Goal: Check status: Check status

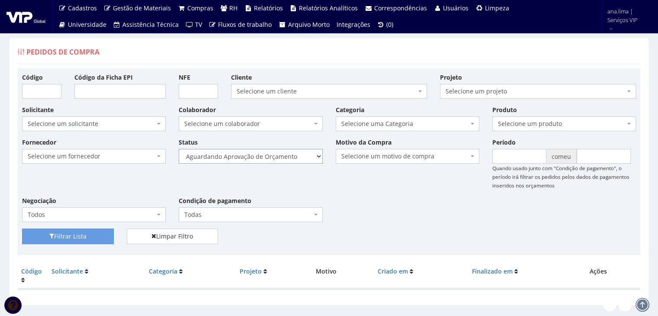
click at [291, 154] on select "Selecione um status Cancelado Aguardando Aprovação Diretoria Pedido Aprovado Ag…" at bounding box center [251, 156] width 144 height 15
select select "1"
click at [179, 149] on select "Selecione um status Cancelado Aguardando Aprovação Diretoria Pedido Aprovado Ag…" at bounding box center [251, 156] width 144 height 15
click at [100, 236] on button "Filtrar Lista" at bounding box center [68, 236] width 92 height 16
drag, startPoint x: 0, startPoint y: 0, endPoint x: 299, endPoint y: 161, distance: 339.8
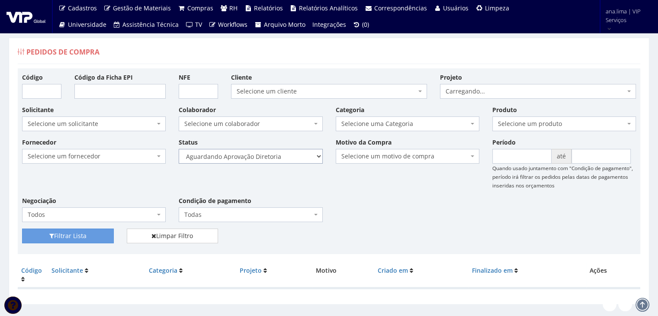
click at [299, 158] on select "Selecione um status Cancelado Aguardando Aprovação Diretoria Pedido Aprovado Ag…" at bounding box center [251, 156] width 144 height 15
select select "4"
click at [179, 149] on select "Selecione um status Cancelado Aguardando Aprovação Diretoria Pedido Aprovado Ag…" at bounding box center [251, 156] width 144 height 15
drag, startPoint x: 103, startPoint y: 234, endPoint x: 138, endPoint y: 227, distance: 35.3
click at [103, 234] on button "Filtrar Lista" at bounding box center [68, 235] width 92 height 15
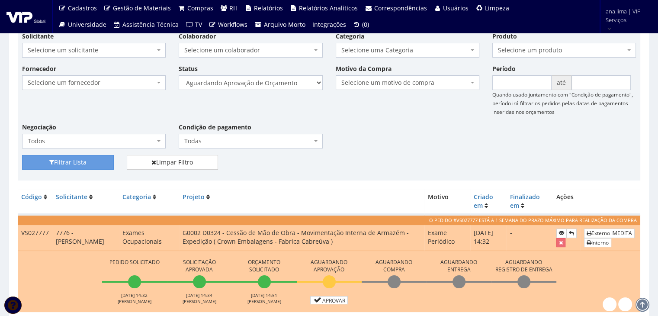
scroll to position [87, 0]
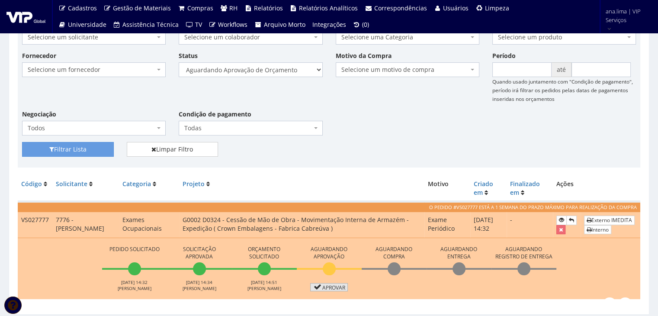
click at [336, 287] on link "Aprovar" at bounding box center [329, 287] width 38 height 8
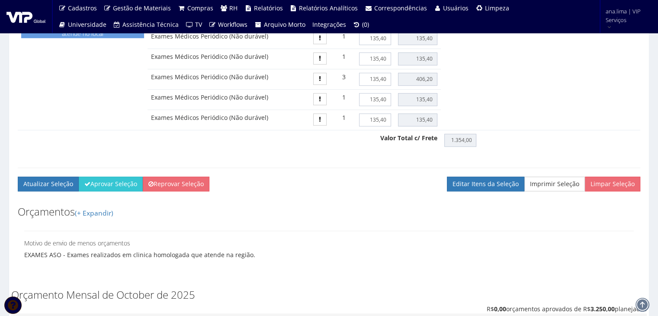
scroll to position [606, 0]
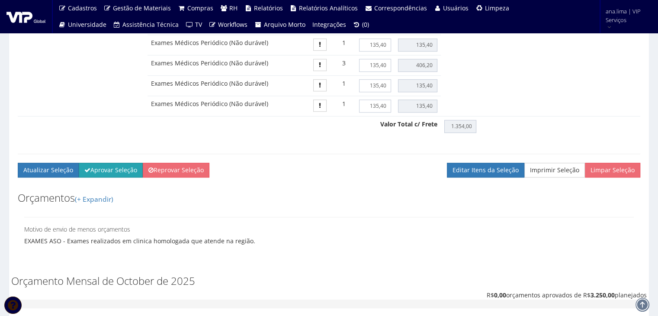
click at [104, 175] on button "Aprovar Seleção" at bounding box center [111, 170] width 64 height 15
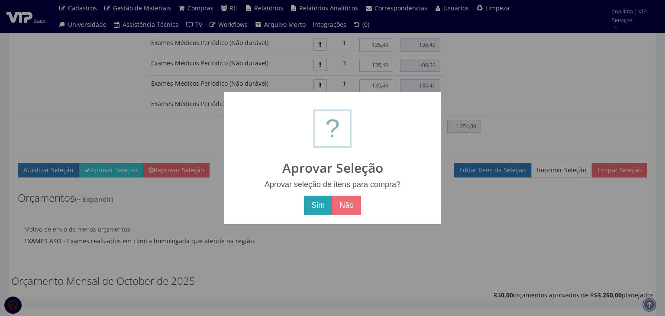
click at [313, 204] on button "Sim" at bounding box center [318, 206] width 28 height 20
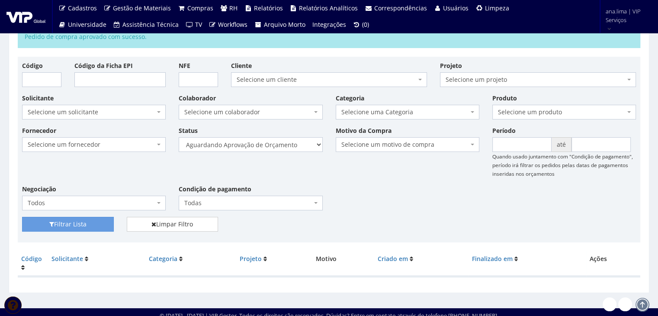
scroll to position [48, 0]
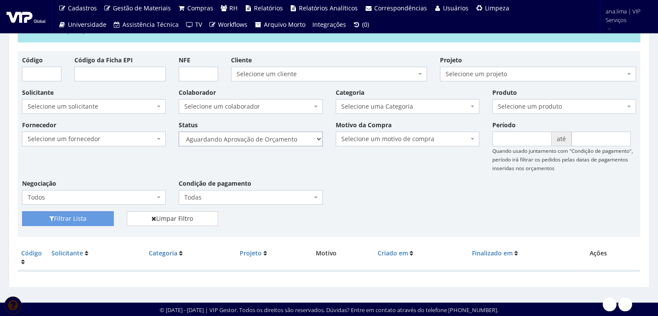
click at [287, 137] on select "Selecione um status Cancelado Aguardando Aprovação Diretoria Pedido Aprovado Ag…" at bounding box center [251, 139] width 144 height 15
select select "1"
click at [179, 132] on select "Selecione um status Cancelado Aguardando Aprovação Diretoria Pedido Aprovado Ag…" at bounding box center [251, 139] width 144 height 15
click at [91, 217] on button "Filtrar Lista" at bounding box center [68, 218] width 92 height 15
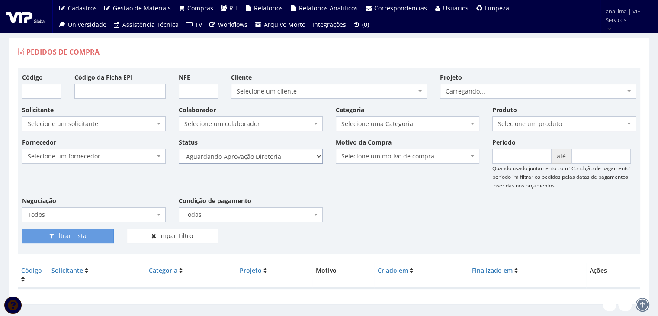
drag, startPoint x: 0, startPoint y: 0, endPoint x: 279, endPoint y: 158, distance: 320.7
click at [279, 158] on select "Selecione um status Cancelado Aguardando Aprovação Diretoria Pedido Aprovado Ag…" at bounding box center [251, 156] width 144 height 15
select select "4"
click at [179, 149] on select "Selecione um status Cancelado Aguardando Aprovação Diretoria Pedido Aprovado Ag…" at bounding box center [251, 156] width 144 height 15
click at [105, 236] on button "Filtrar Lista" at bounding box center [68, 235] width 92 height 15
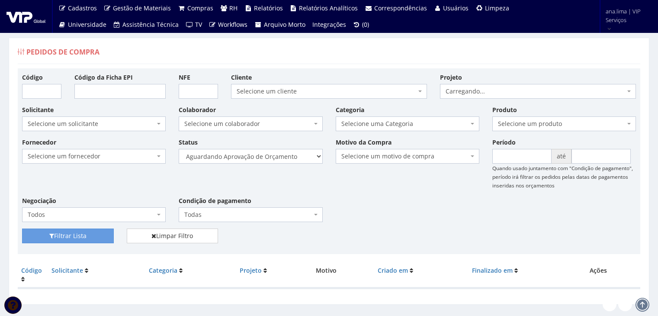
scroll to position [17, 0]
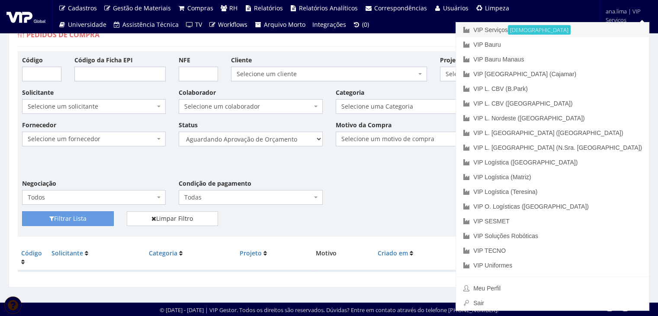
click at [578, 31] on link "VIP Serviços Ativa" at bounding box center [552, 30] width 193 height 15
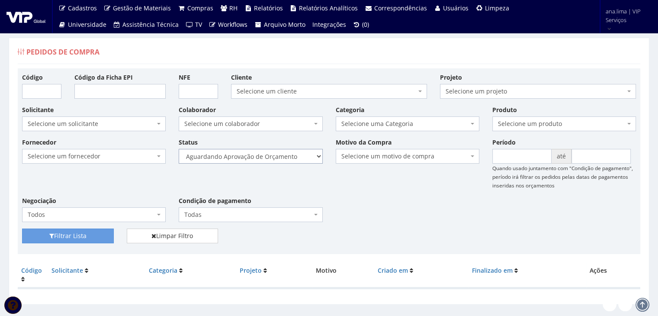
click at [283, 158] on select "Selecione um status Cancelado Aguardando Aprovação Diretoria Pedido Aprovado Ag…" at bounding box center [251, 156] width 144 height 15
select select "1"
click at [179, 149] on select "Selecione um status Cancelado Aguardando Aprovação Diretoria Pedido Aprovado Ag…" at bounding box center [251, 156] width 144 height 15
click at [93, 239] on button "Filtrar Lista" at bounding box center [68, 235] width 92 height 15
click at [264, 156] on select "Selecione um status Cancelado Aguardando Aprovação Diretoria Pedido Aprovado Ag…" at bounding box center [251, 156] width 144 height 15
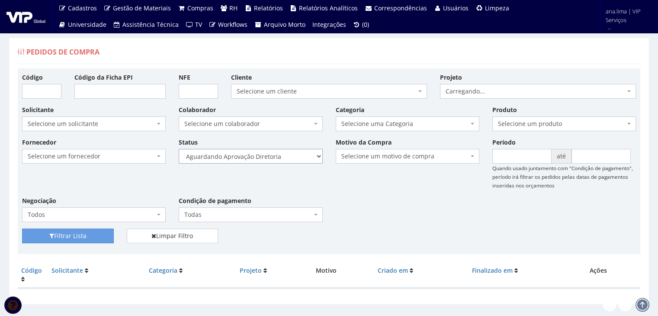
select select "4"
click at [179, 149] on select "Selecione um status Cancelado Aguardando Aprovação Diretoria Pedido Aprovado Ag…" at bounding box center [251, 156] width 144 height 15
click at [95, 238] on button "Filtrar Lista" at bounding box center [68, 235] width 92 height 15
drag, startPoint x: 286, startPoint y: 154, endPoint x: 285, endPoint y: 160, distance: 5.7
click at [286, 156] on select "Selecione um status Cancelado Aguardando Aprovação Diretoria Pedido Aprovado Ag…" at bounding box center [251, 156] width 144 height 15
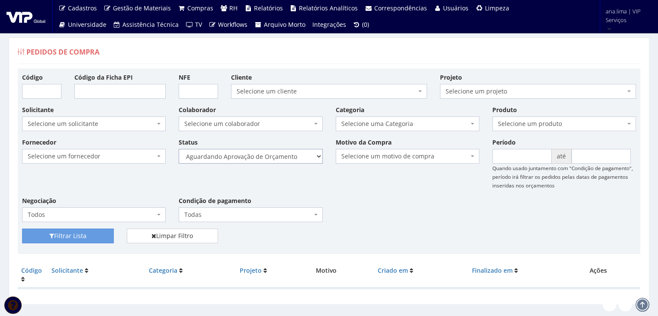
select select "1"
click at [179, 149] on select "Selecione um status Cancelado Aguardando Aprovação Diretoria Pedido Aprovado Ag…" at bounding box center [251, 156] width 144 height 15
click at [110, 232] on button "Filtrar Lista" at bounding box center [68, 235] width 92 height 15
drag, startPoint x: 0, startPoint y: 0, endPoint x: 276, endPoint y: 160, distance: 318.9
click at [276, 160] on select "Selecione um status Cancelado Aguardando Aprovação Diretoria Pedido Aprovado Ag…" at bounding box center [251, 156] width 144 height 15
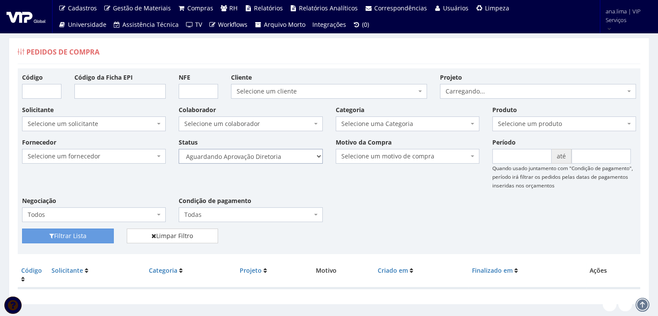
select select "4"
click at [179, 149] on select "Selecione um status Cancelado Aguardando Aprovação Diretoria Pedido Aprovado Ag…" at bounding box center [251, 156] width 144 height 15
click at [88, 233] on button "Filtrar Lista" at bounding box center [68, 235] width 92 height 15
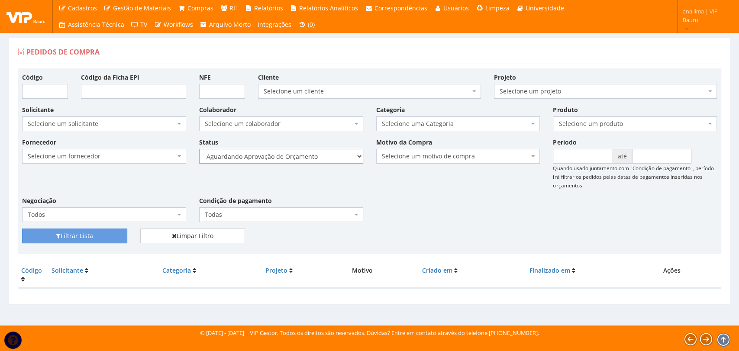
click at [326, 160] on select "Selecione um status Cancelado Aguardando Aprovação Diretoria Pedido Aprovado Ag…" at bounding box center [281, 156] width 164 height 15
select select "1"
click at [199, 149] on select "Selecione um status Cancelado Aguardando Aprovação Diretoria Pedido Aprovado Ag…" at bounding box center [281, 156] width 164 height 15
click at [95, 237] on button "Filtrar Lista" at bounding box center [74, 235] width 105 height 15
click at [318, 154] on select "Selecione um status Cancelado Aguardando Aprovação Diretoria Pedido Aprovado Ag…" at bounding box center [281, 156] width 164 height 15
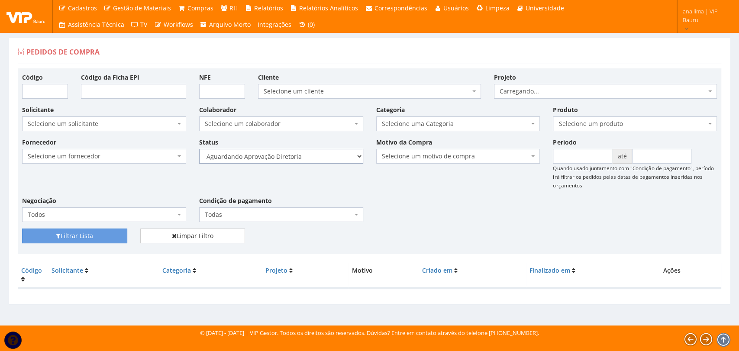
select select "4"
click at [199, 149] on select "Selecione um status Cancelado Aguardando Aprovação Diretoria Pedido Aprovado Ag…" at bounding box center [281, 156] width 164 height 15
click at [91, 237] on button "Filtrar Lista" at bounding box center [74, 235] width 105 height 15
click at [322, 157] on select "Selecione um status Cancelado Aguardando Aprovação Diretoria Pedido Aprovado Ag…" at bounding box center [281, 156] width 164 height 15
select select "1"
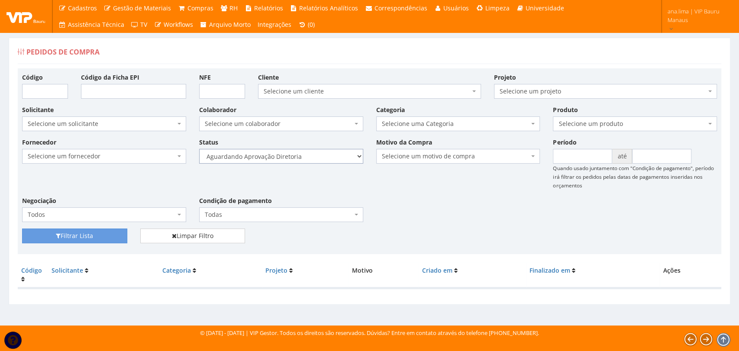
click at [199, 149] on select "Selecione um status Cancelado Aguardando Aprovação Diretoria Pedido Aprovado Ag…" at bounding box center [281, 156] width 164 height 15
drag, startPoint x: 75, startPoint y: 237, endPoint x: 81, endPoint y: 234, distance: 7.0
click at [77, 236] on button "Filtrar Lista" at bounding box center [74, 235] width 105 height 15
click at [305, 162] on select "Selecione um status Cancelado Aguardando Aprovação Diretoria Pedido Aprovado Ag…" at bounding box center [281, 156] width 164 height 15
select select "4"
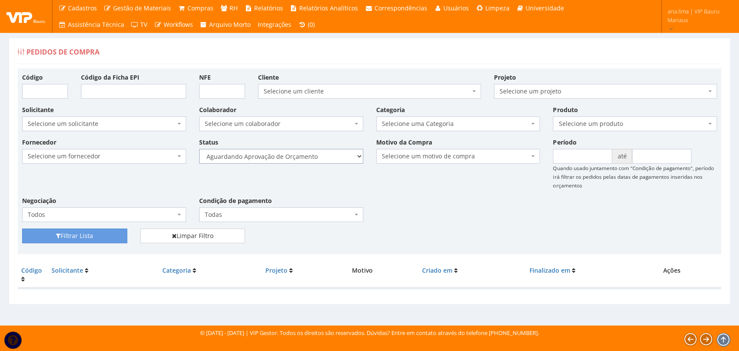
click at [199, 149] on select "Selecione um status Cancelado Aguardando Aprovação Diretoria Pedido Aprovado Ag…" at bounding box center [281, 156] width 164 height 15
click at [106, 239] on button "Filtrar Lista" at bounding box center [74, 235] width 105 height 15
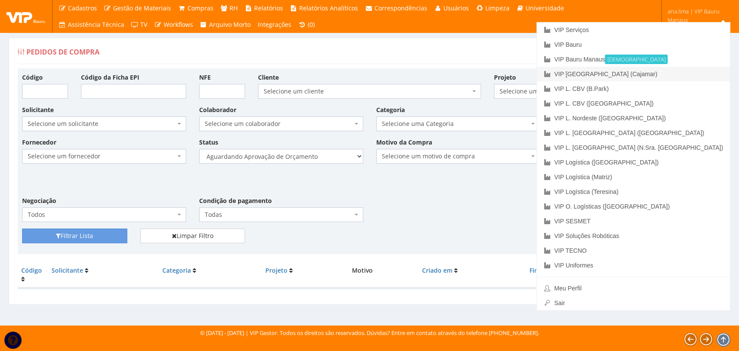
click at [685, 79] on link "VIP [GEOGRAPHIC_DATA] (Cajamar)" at bounding box center [633, 74] width 193 height 15
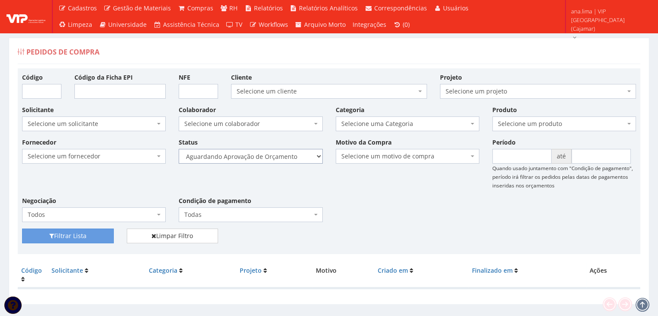
drag, startPoint x: 283, startPoint y: 157, endPoint x: 283, endPoint y: 162, distance: 5.6
click at [283, 157] on select "Selecione um status Cancelado Aguardando Aprovação Diretoria Pedido Aprovado Ag…" at bounding box center [251, 156] width 144 height 15
select select "1"
click at [179, 149] on select "Selecione um status Cancelado Aguardando Aprovação Diretoria Pedido Aprovado Ag…" at bounding box center [251, 156] width 144 height 15
click at [98, 234] on button "Filtrar Lista" at bounding box center [68, 235] width 92 height 15
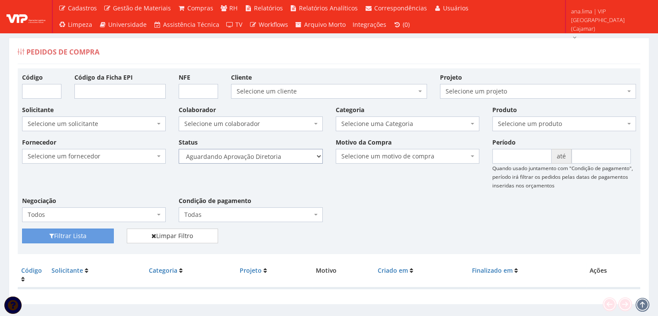
click at [294, 160] on select "Selecione um status Cancelado Aguardando Aprovação Diretoria Pedido Aprovado Ag…" at bounding box center [251, 156] width 144 height 15
select select "4"
click at [179, 149] on select "Selecione um status Cancelado Aguardando Aprovação Diretoria Pedido Aprovado Ag…" at bounding box center [251, 156] width 144 height 15
click at [102, 236] on button "Filtrar Lista" at bounding box center [68, 235] width 92 height 15
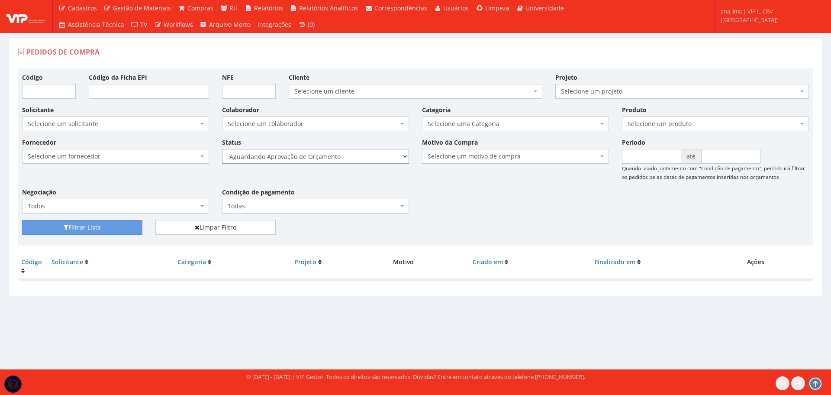
drag, startPoint x: 390, startPoint y: 155, endPoint x: 383, endPoint y: 163, distance: 10.1
click at [390, 155] on select "Selecione um status Cancelado Aguardando Aprovação Diretoria Pedido Aprovado Ag…" at bounding box center [315, 156] width 187 height 15
select select "1"
click at [222, 149] on select "Selecione um status Cancelado Aguardando Aprovação Diretoria Pedido Aprovado Ag…" at bounding box center [315, 156] width 187 height 15
click at [95, 227] on button "Filtrar Lista" at bounding box center [82, 227] width 120 height 15
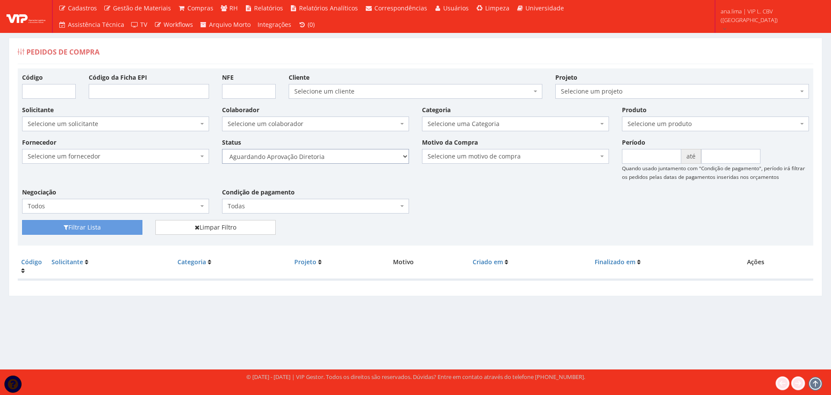
drag, startPoint x: 350, startPoint y: 154, endPoint x: 350, endPoint y: 160, distance: 5.6
click at [350, 154] on select "Selecione um status Cancelado Aguardando Aprovação Diretoria Pedido Aprovado Ag…" at bounding box center [315, 156] width 187 height 15
select select "4"
click at [222, 149] on select "Selecione um status Cancelado Aguardando Aprovação Diretoria Pedido Aprovado Ag…" at bounding box center [315, 156] width 187 height 15
click at [110, 227] on button "Filtrar Lista" at bounding box center [82, 227] width 120 height 15
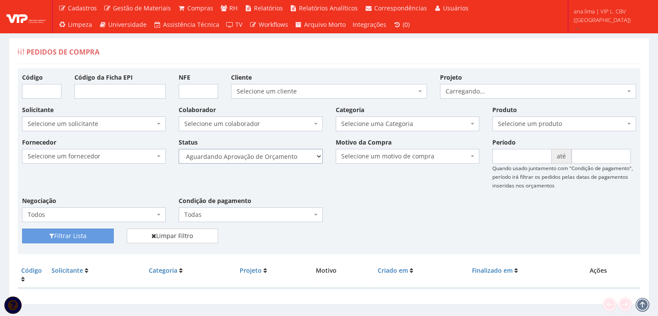
click at [275, 159] on select "Selecione um status Cancelado Aguardando Aprovação Diretoria Pedido Aprovado Ag…" at bounding box center [251, 156] width 144 height 15
select select "1"
click at [179, 149] on select "Selecione um status Cancelado Aguardando Aprovação Diretoria Pedido Aprovado Ag…" at bounding box center [251, 156] width 144 height 15
click at [89, 234] on button "Filtrar Lista" at bounding box center [68, 235] width 92 height 15
click at [261, 156] on select "Selecione um status Cancelado Aguardando Aprovação Diretoria Pedido Aprovado Ag…" at bounding box center [251, 156] width 144 height 15
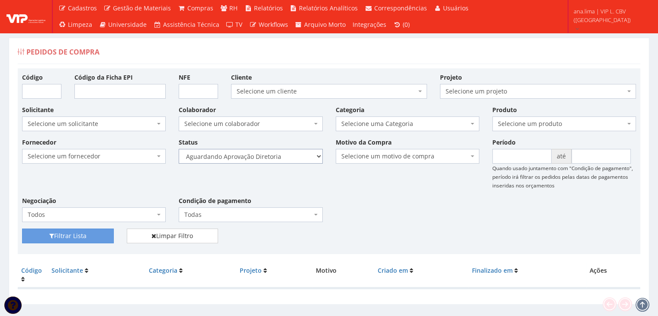
click at [179, 149] on select "Selecione um status Cancelado Aguardando Aprovação Diretoria Pedido Aprovado Ag…" at bounding box center [251, 156] width 144 height 15
click at [296, 154] on select "Selecione um status Cancelado Aguardando Aprovação Diretoria Pedido Aprovado Ag…" at bounding box center [251, 156] width 144 height 15
click at [179, 149] on select "Selecione um status Cancelado Aguardando Aprovação Diretoria Pedido Aprovado Ag…" at bounding box center [251, 156] width 144 height 15
click at [93, 235] on button "Filtrar Lista" at bounding box center [68, 235] width 92 height 15
drag, startPoint x: 0, startPoint y: 0, endPoint x: 270, endPoint y: 159, distance: 313.5
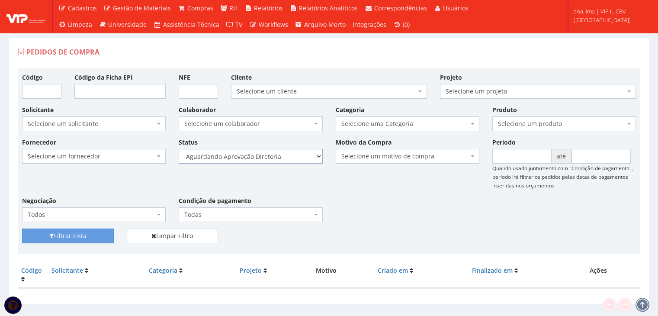
click at [270, 158] on select "Selecione um status Cancelado Aguardando Aprovação Diretoria Pedido Aprovado Ag…" at bounding box center [251, 156] width 144 height 15
select select "4"
click at [179, 149] on select "Selecione um status Cancelado Aguardando Aprovação Diretoria Pedido Aprovado Ag…" at bounding box center [251, 156] width 144 height 15
click at [77, 236] on button "Filtrar Lista" at bounding box center [68, 235] width 92 height 15
click at [272, 154] on select "Selecione um status Cancelado Aguardando Aprovação Diretoria Pedido Aprovado Ag…" at bounding box center [251, 156] width 144 height 15
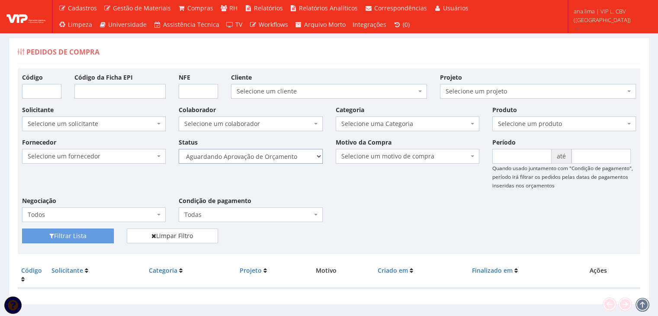
select select "1"
click at [179, 149] on select "Selecione um status Cancelado Aguardando Aprovação Diretoria Pedido Aprovado Ag…" at bounding box center [251, 156] width 144 height 15
click at [80, 235] on button "Filtrar Lista" at bounding box center [68, 235] width 92 height 15
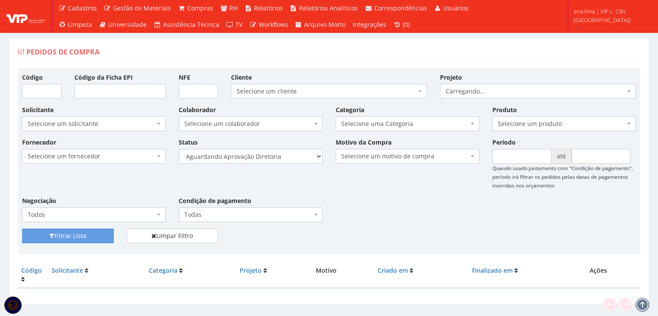
click at [281, 159] on select "Selecione um status Cancelado Aguardando Aprovação Diretoria Pedido Aprovado Ag…" at bounding box center [251, 156] width 144 height 15
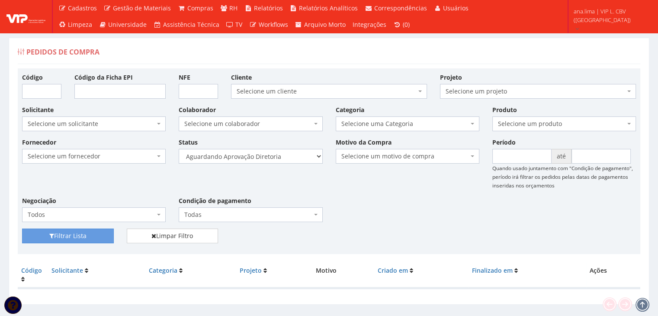
select select "4"
click at [179, 149] on select "Selecione um status Cancelado Aguardando Aprovação Diretoria Pedido Aprovado Ag…" at bounding box center [251, 156] width 144 height 15
drag, startPoint x: 95, startPoint y: 236, endPoint x: 115, endPoint y: 230, distance: 20.3
click at [96, 236] on button "Filtrar Lista" at bounding box center [68, 235] width 92 height 15
drag, startPoint x: 0, startPoint y: 0, endPoint x: 288, endPoint y: 161, distance: 330.3
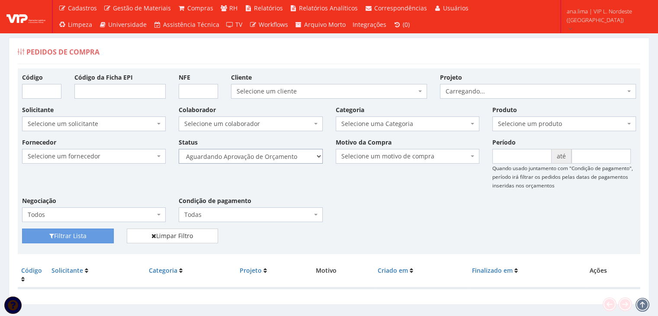
click at [289, 158] on select "Selecione um status Cancelado Aguardando Aprovação Diretoria Pedido Aprovado Ag…" at bounding box center [251, 156] width 144 height 15
select select "1"
click at [179, 149] on select "Selecione um status Cancelado Aguardando Aprovação Diretoria Pedido Aprovado Ag…" at bounding box center [251, 156] width 144 height 15
click at [97, 235] on button "Filtrar Lista" at bounding box center [68, 235] width 92 height 15
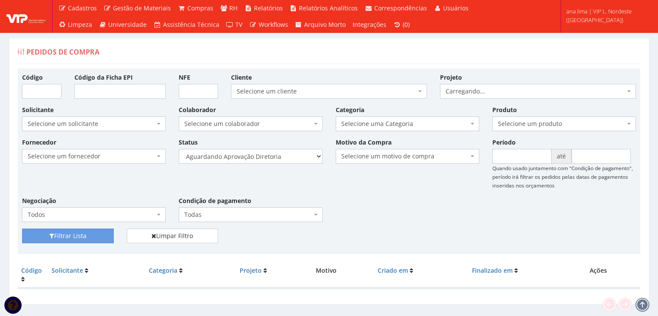
click at [285, 156] on select "Selecione um status Cancelado Aguardando Aprovação Diretoria Pedido Aprovado Ag…" at bounding box center [251, 156] width 144 height 15
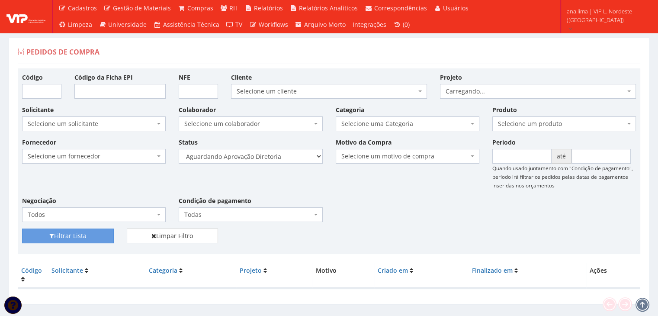
select select "4"
click at [179, 149] on select "Selecione um status Cancelado Aguardando Aprovação Diretoria Pedido Aprovado Ag…" at bounding box center [251, 156] width 144 height 15
click at [99, 238] on button "Filtrar Lista" at bounding box center [68, 235] width 92 height 15
drag, startPoint x: 0, startPoint y: 0, endPoint x: 298, endPoint y: 156, distance: 336.6
click at [298, 156] on select "Selecione um status Cancelado Aguardando Aprovação Diretoria Pedido Aprovado Ag…" at bounding box center [251, 156] width 144 height 15
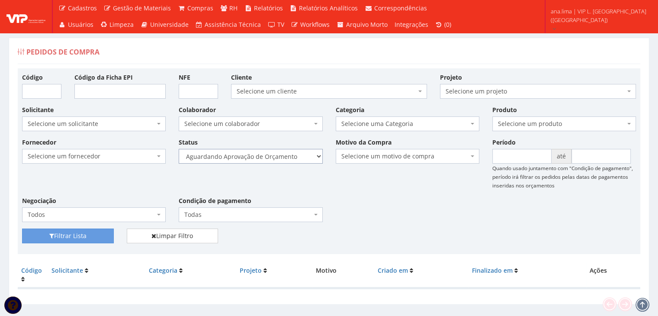
select select "1"
click at [179, 149] on select "Selecione um status Cancelado Aguardando Aprovação Diretoria Pedido Aprovado Ag…" at bounding box center [251, 156] width 144 height 15
drag, startPoint x: 104, startPoint y: 234, endPoint x: 268, endPoint y: 160, distance: 179.7
click at [109, 232] on button "Filtrar Lista" at bounding box center [68, 235] width 92 height 15
click at [290, 158] on select "Selecione um status Cancelado Aguardando Aprovação Diretoria Pedido Aprovado Ag…" at bounding box center [251, 156] width 144 height 15
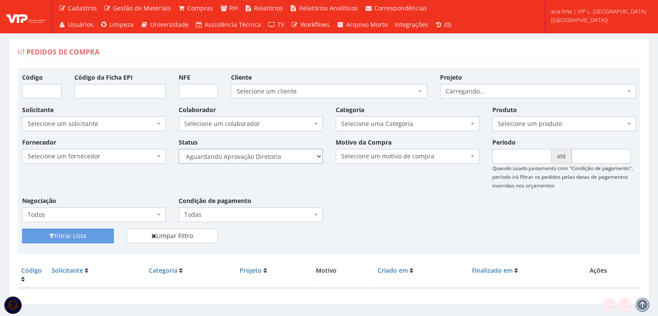
select select "4"
click at [179, 149] on select "Selecione um status Cancelado Aguardando Aprovação Diretoria Pedido Aprovado Ag…" at bounding box center [251, 156] width 144 height 15
drag, startPoint x: 91, startPoint y: 232, endPoint x: 177, endPoint y: 219, distance: 86.3
click at [92, 232] on button "Filtrar Lista" at bounding box center [68, 235] width 92 height 15
drag, startPoint x: 0, startPoint y: 0, endPoint x: 293, endPoint y: 161, distance: 334.8
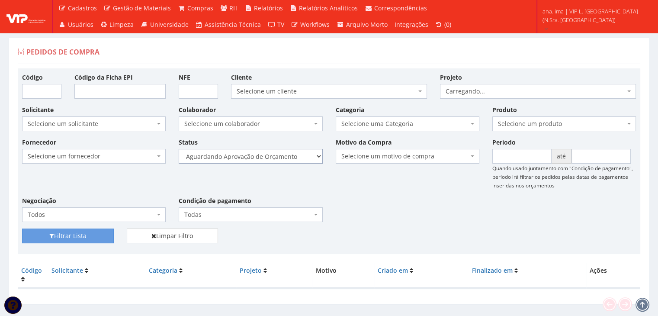
click at [294, 160] on select "Selecione um status Cancelado Aguardando Aprovação Diretoria Pedido Aprovado Ag…" at bounding box center [251, 156] width 144 height 15
select select "1"
click at [179, 149] on select "Selecione um status Cancelado Aguardando Aprovação Diretoria Pedido Aprovado Ag…" at bounding box center [251, 156] width 144 height 15
click at [91, 234] on button "Filtrar Lista" at bounding box center [68, 235] width 92 height 15
drag, startPoint x: 0, startPoint y: 0, endPoint x: 267, endPoint y: 161, distance: 311.2
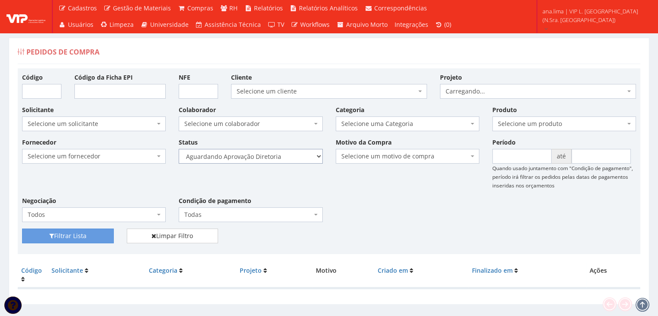
click at [267, 161] on select "Selecione um status Cancelado Aguardando Aprovação Diretoria Pedido Aprovado Ag…" at bounding box center [251, 156] width 144 height 15
select select "4"
click at [179, 149] on select "Selecione um status Cancelado Aguardando Aprovação Diretoria Pedido Aprovado Ag…" at bounding box center [251, 156] width 144 height 15
click at [104, 232] on button "Filtrar Lista" at bounding box center [68, 235] width 92 height 15
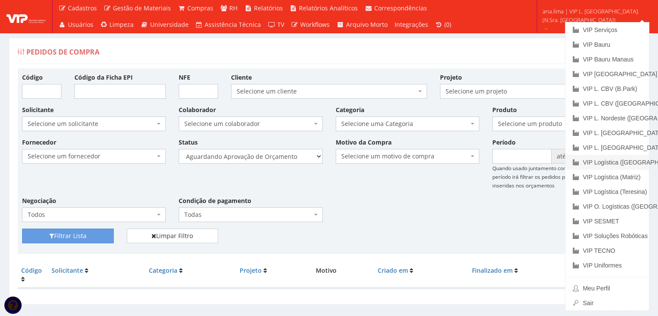
click at [621, 161] on link "VIP Logística ([GEOGRAPHIC_DATA])" at bounding box center [608, 162] width 84 height 15
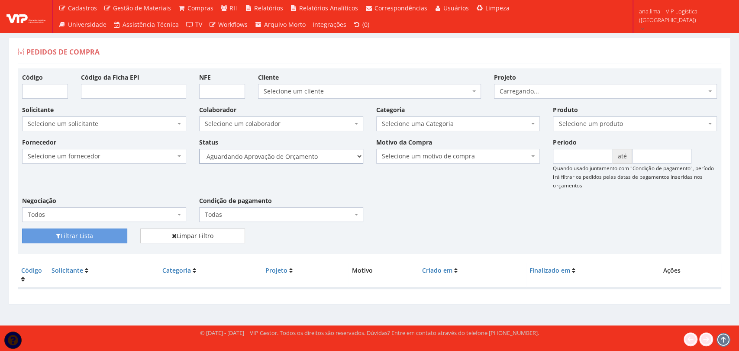
click at [326, 159] on select "Selecione um status Cancelado Aguardando Aprovação Diretoria Pedido Aprovado Ag…" at bounding box center [281, 156] width 164 height 15
select select "1"
click at [199, 149] on select "Selecione um status Cancelado Aguardando Aprovação Diretoria Pedido Aprovado Ag…" at bounding box center [281, 156] width 164 height 15
click at [111, 235] on button "Filtrar Lista" at bounding box center [74, 235] width 105 height 15
drag, startPoint x: 0, startPoint y: 0, endPoint x: 311, endPoint y: 159, distance: 349.3
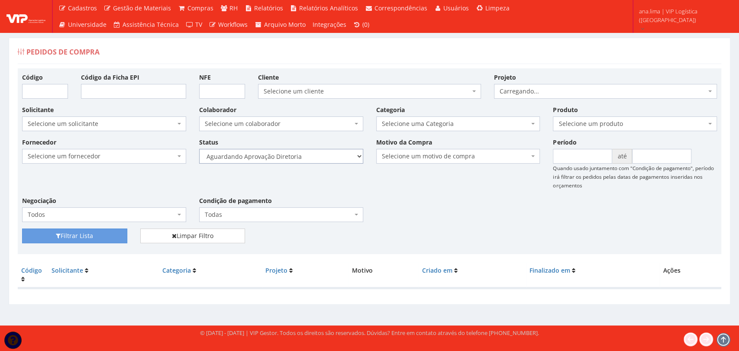
click at [311, 158] on select "Selecione um status Cancelado Aguardando Aprovação Diretoria Pedido Aprovado Ag…" at bounding box center [281, 156] width 164 height 15
select select "4"
click at [199, 149] on select "Selecione um status Cancelado Aguardando Aprovação Diretoria Pedido Aprovado Ag…" at bounding box center [281, 156] width 164 height 15
click at [111, 238] on button "Filtrar Lista" at bounding box center [74, 235] width 105 height 15
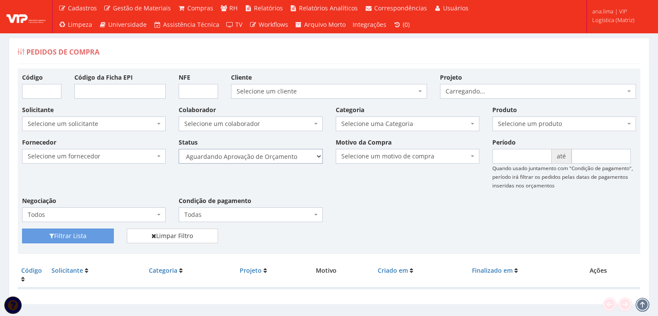
drag, startPoint x: 295, startPoint y: 158, endPoint x: 285, endPoint y: 162, distance: 11.3
click at [295, 158] on select "Selecione um status Cancelado Aguardando Aprovação Diretoria Pedido Aprovado Ag…" at bounding box center [251, 156] width 144 height 15
select select "1"
click at [179, 149] on select "Selecione um status Cancelado Aguardando Aprovação Diretoria Pedido Aprovado Ag…" at bounding box center [251, 156] width 144 height 15
drag, startPoint x: 102, startPoint y: 231, endPoint x: 219, endPoint y: 191, distance: 123.0
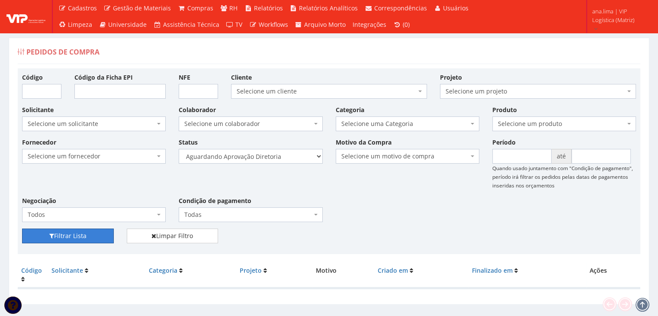
click at [102, 231] on button "Filtrar Lista" at bounding box center [68, 235] width 92 height 15
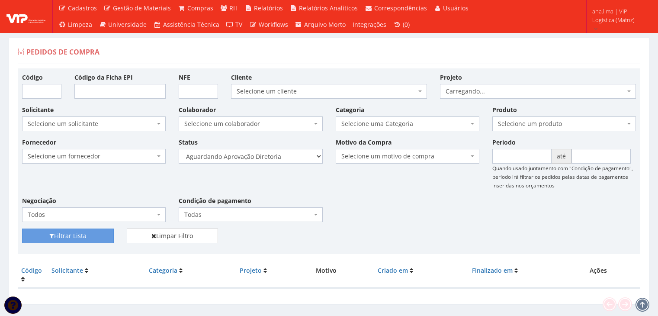
click at [270, 154] on select "Selecione um status Cancelado Aguardando Aprovação Diretoria Pedido Aprovado Ag…" at bounding box center [251, 156] width 144 height 15
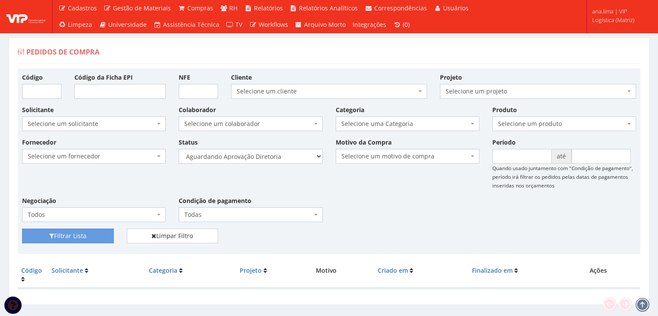
select select "4"
click at [179, 149] on select "Selecione um status Cancelado Aguardando Aprovação Diretoria Pedido Aprovado Ag…" at bounding box center [251, 156] width 144 height 15
click at [73, 234] on button "Filtrar Lista" at bounding box center [68, 235] width 92 height 15
click at [281, 156] on select "Selecione um status Cancelado Aguardando Aprovação Diretoria Pedido Aprovado Ag…" at bounding box center [251, 156] width 144 height 15
select select "1"
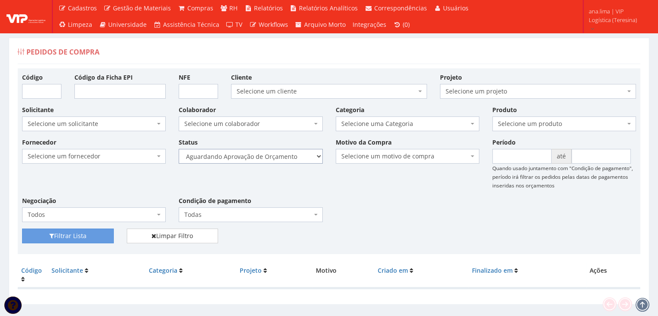
click at [179, 149] on select "Selecione um status Cancelado Aguardando Aprovação Diretoria Pedido Aprovado Ag…" at bounding box center [251, 156] width 144 height 15
drag, startPoint x: 100, startPoint y: 235, endPoint x: 226, endPoint y: 182, distance: 136.7
click at [101, 235] on button "Filtrar Lista" at bounding box center [68, 235] width 92 height 15
drag, startPoint x: 0, startPoint y: 0, endPoint x: 273, endPoint y: 159, distance: 316.5
click at [273, 159] on select "Selecione um status Cancelado Aguardando Aprovação Diretoria Pedido Aprovado Ag…" at bounding box center [251, 156] width 144 height 15
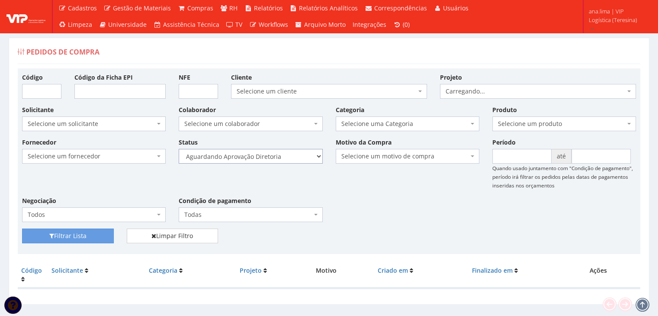
select select "4"
click at [179, 149] on select "Selecione um status Cancelado Aguardando Aprovação Diretoria Pedido Aprovado Ag…" at bounding box center [251, 156] width 144 height 15
click at [97, 232] on button "Filtrar Lista" at bounding box center [68, 235] width 92 height 15
drag, startPoint x: 294, startPoint y: 158, endPoint x: 290, endPoint y: 163, distance: 6.5
click at [294, 158] on select "Selecione um status Cancelado Aguardando Aprovação Diretoria Pedido Aprovado Ag…" at bounding box center [251, 156] width 144 height 15
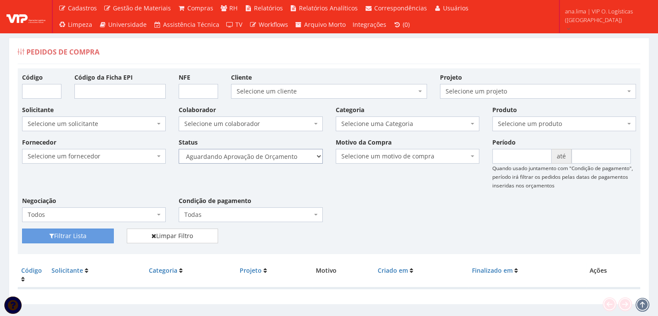
select select "1"
click at [179, 149] on select "Selecione um status Cancelado Aguardando Aprovação Diretoria Pedido Aprovado Ag…" at bounding box center [251, 156] width 144 height 15
click at [107, 232] on button "Filtrar Lista" at bounding box center [68, 235] width 92 height 15
drag, startPoint x: 0, startPoint y: 0, endPoint x: 242, endPoint y: 160, distance: 290.2
click at [242, 160] on select "Selecione um status Cancelado Aguardando Aprovação Diretoria Pedido Aprovado Ag…" at bounding box center [251, 156] width 144 height 15
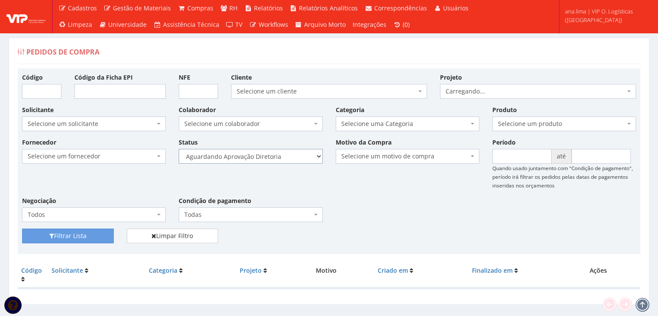
select select "4"
click at [179, 149] on select "Selecione um status Cancelado Aguardando Aprovação Diretoria Pedido Aprovado Ag…" at bounding box center [251, 156] width 144 height 15
click at [100, 235] on button "Filtrar Lista" at bounding box center [68, 235] width 92 height 15
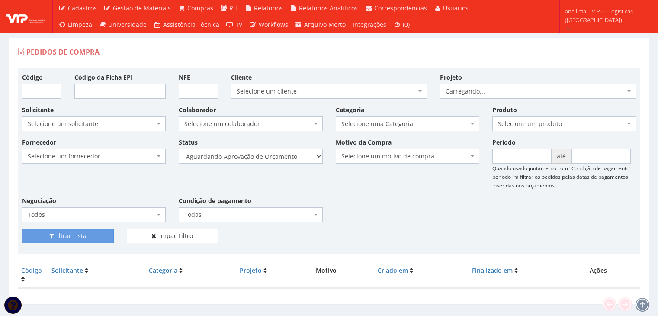
scroll to position [17, 0]
